Goal: Transaction & Acquisition: Purchase product/service

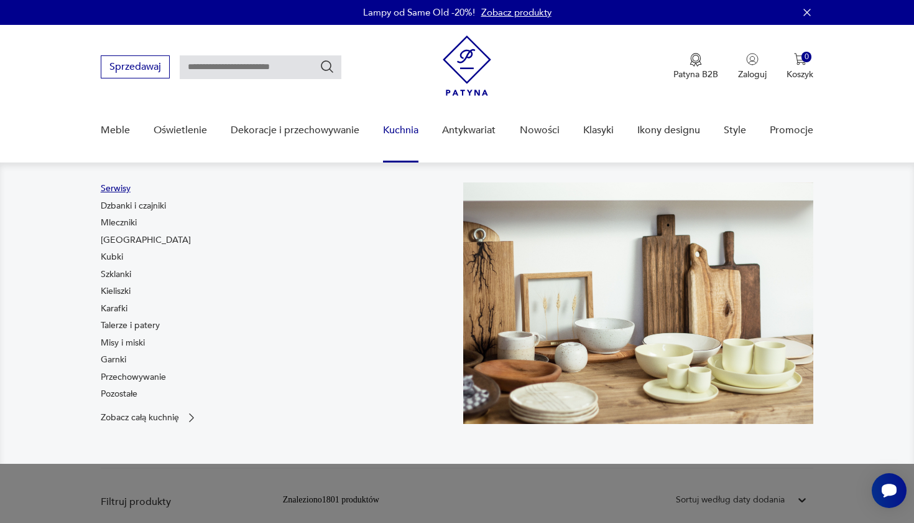
click at [126, 192] on link "Serwisy" at bounding box center [116, 188] width 30 height 12
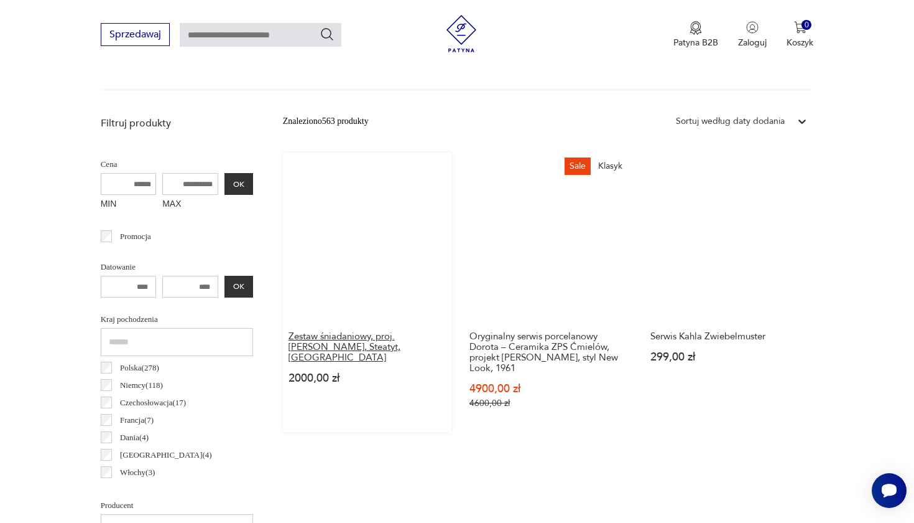
scroll to position [409, 0]
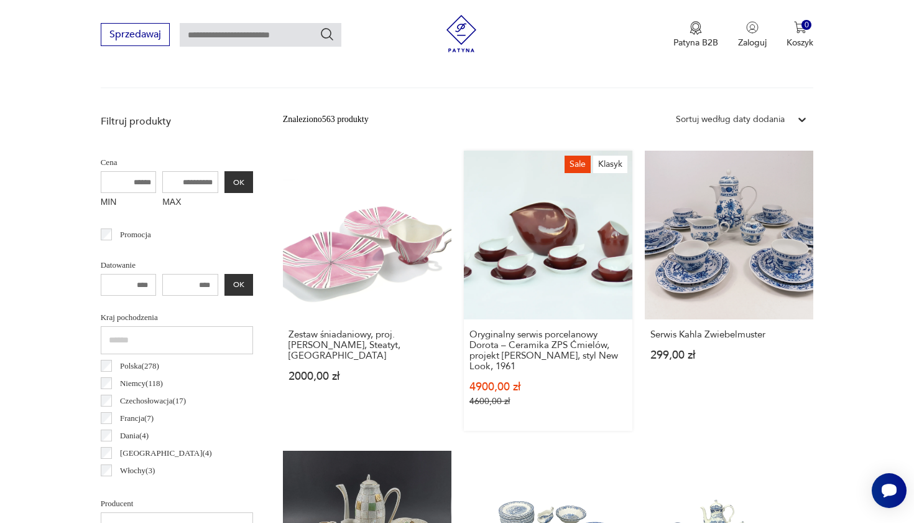
click at [464, 244] on link "Sale Klasyk Oryginalny serwis porcelanowy Dorota – Ceramika ZPS Ćmielów, projek…" at bounding box center [548, 291] width 169 height 280
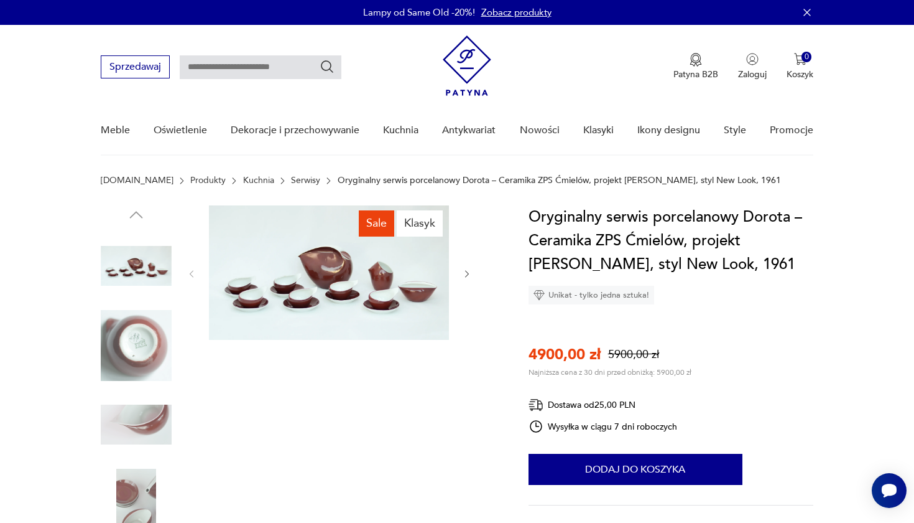
click at [381, 282] on img at bounding box center [329, 272] width 240 height 134
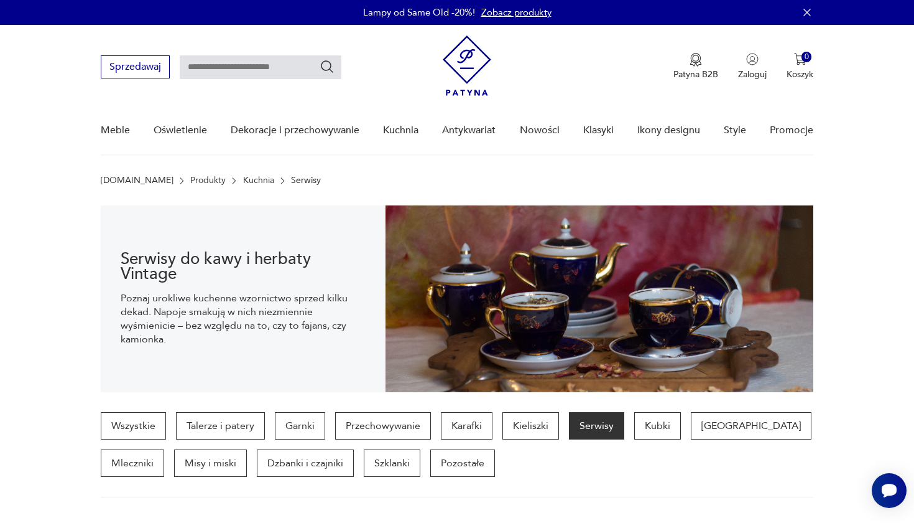
scroll to position [409, 0]
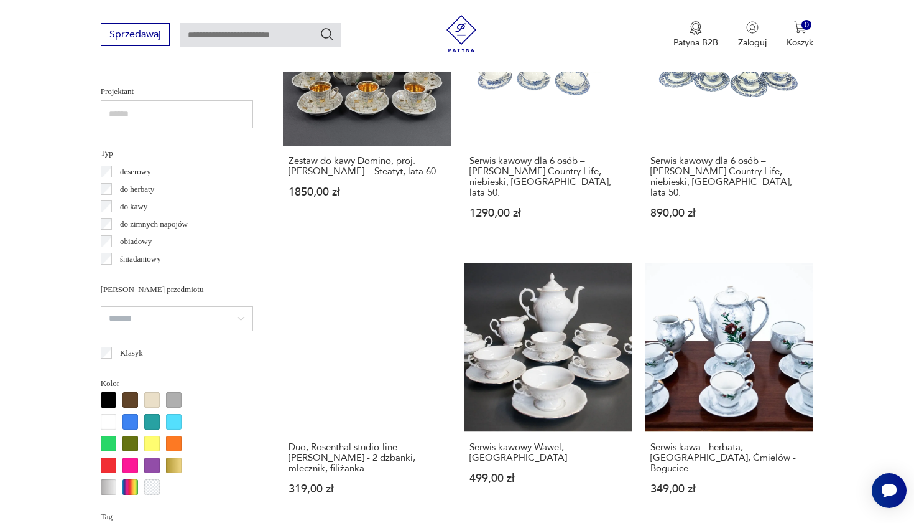
scroll to position [885, 0]
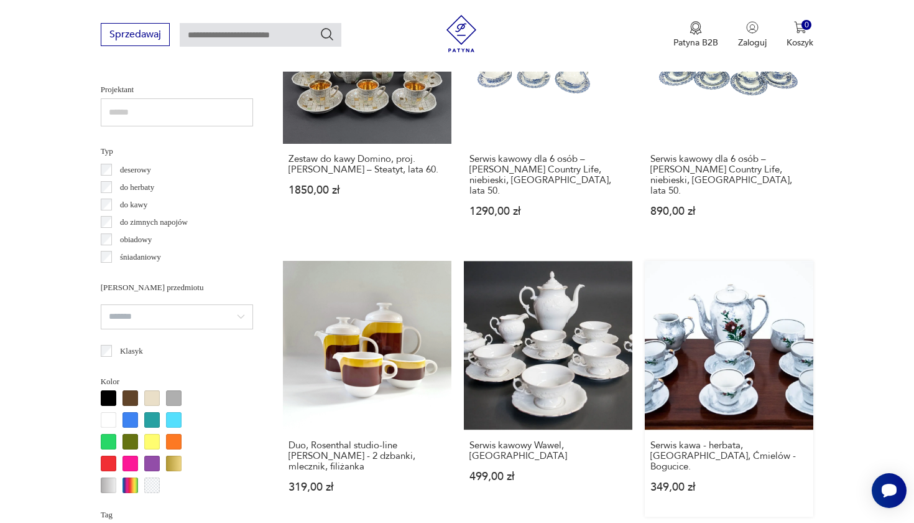
click at [645, 302] on link "Serwis kawa - herbata, [GEOGRAPHIC_DATA], Ćmielów - Bogucice. 349,00 zł" at bounding box center [729, 388] width 169 height 255
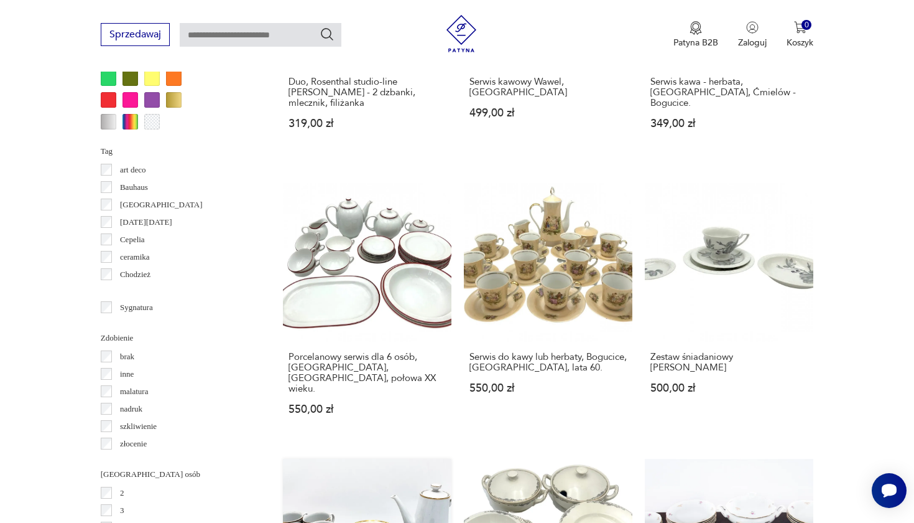
scroll to position [1252, 0]
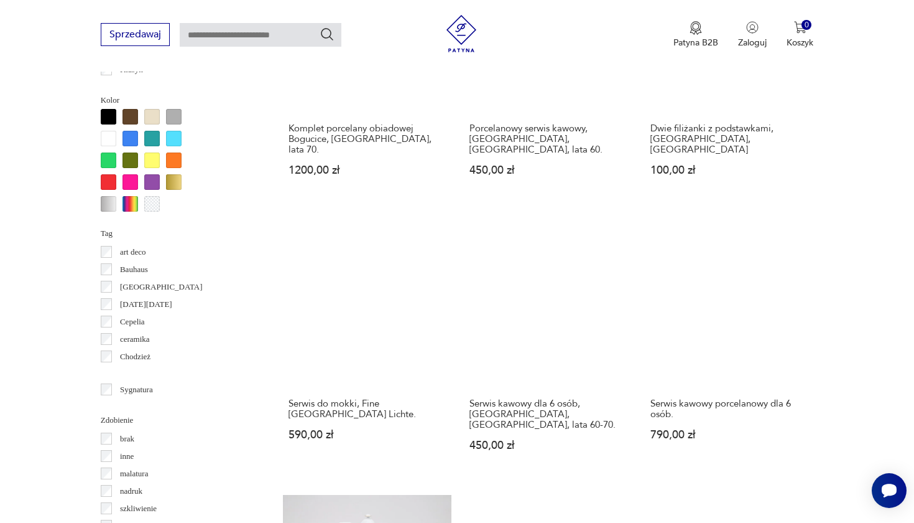
scroll to position [1178, 0]
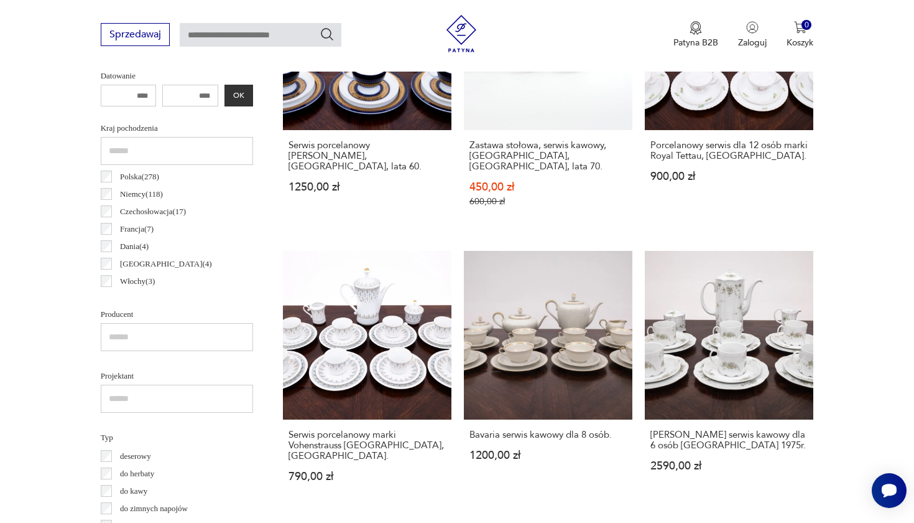
scroll to position [611, 0]
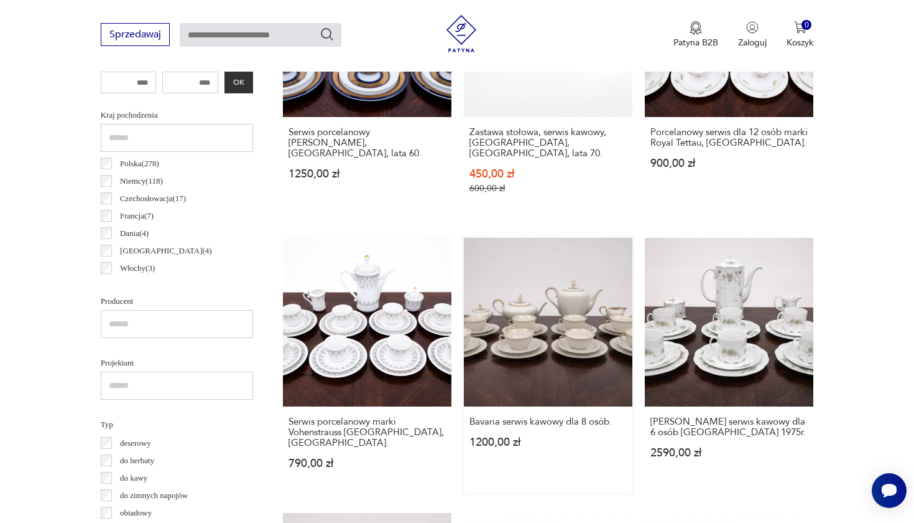
click at [464, 281] on link "Bavaria serwis kawowy dla 8 osób. 1200,00 zł" at bounding box center [548, 365] width 169 height 255
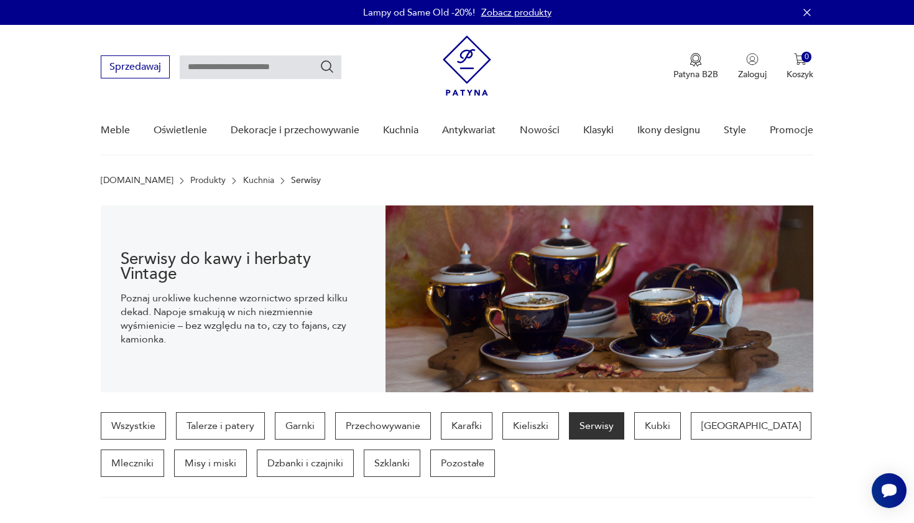
scroll to position [611, 0]
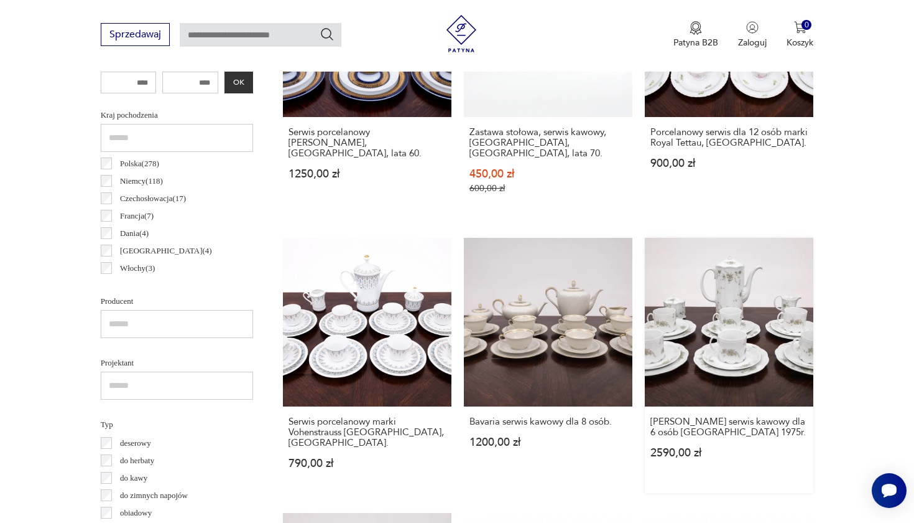
click at [645, 302] on link "[PERSON_NAME] serwis kawowy dla 6 osób MONBIJOU 1975r. 2590,00 zł" at bounding box center [729, 365] width 169 height 255
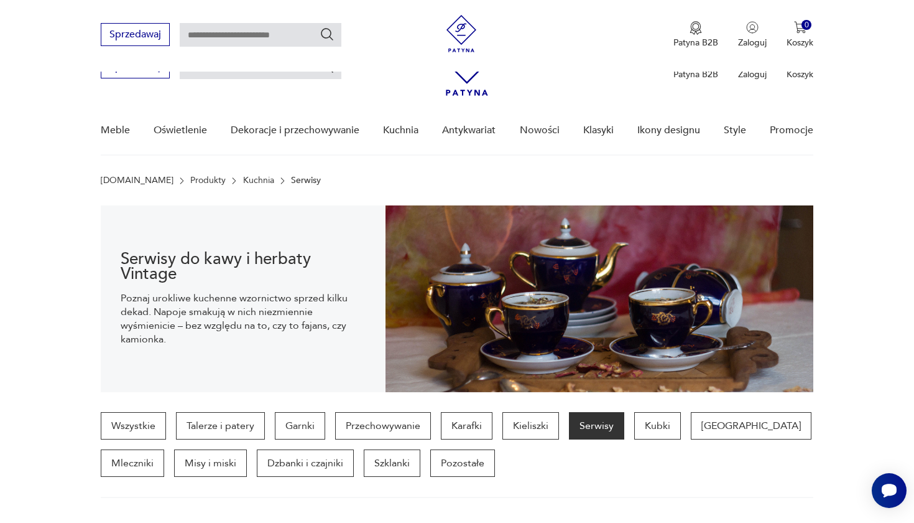
scroll to position [611, 0]
